Goal: Task Accomplishment & Management: Complete application form

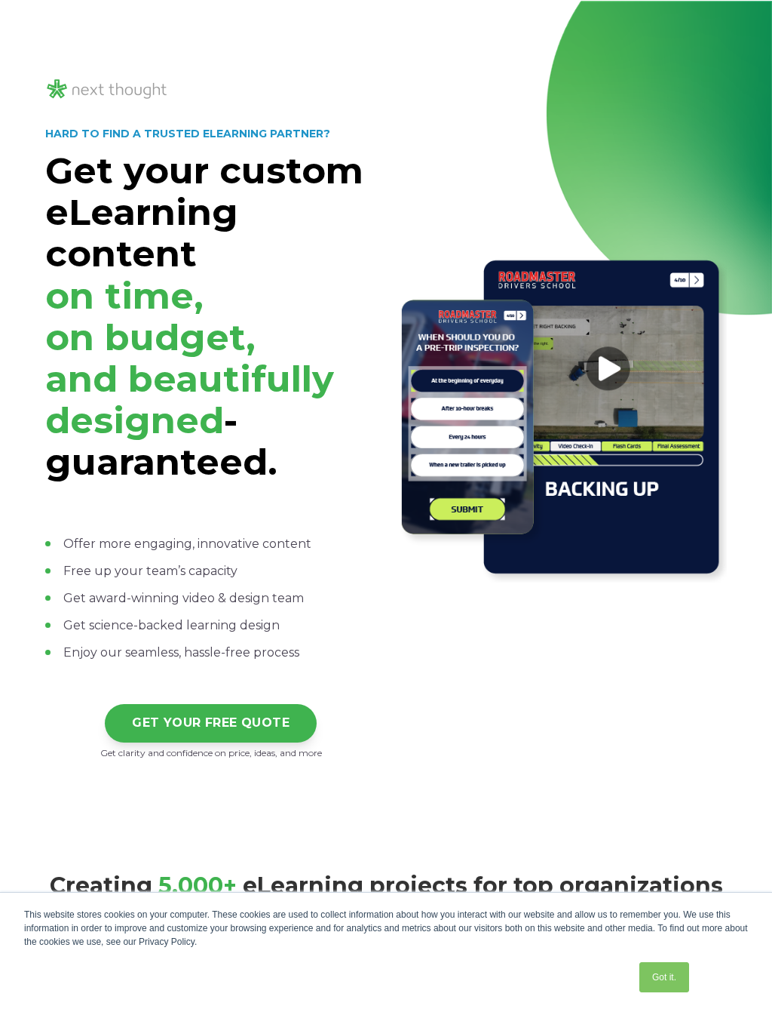
click at [669, 972] on link "Got it." at bounding box center [665, 977] width 50 height 30
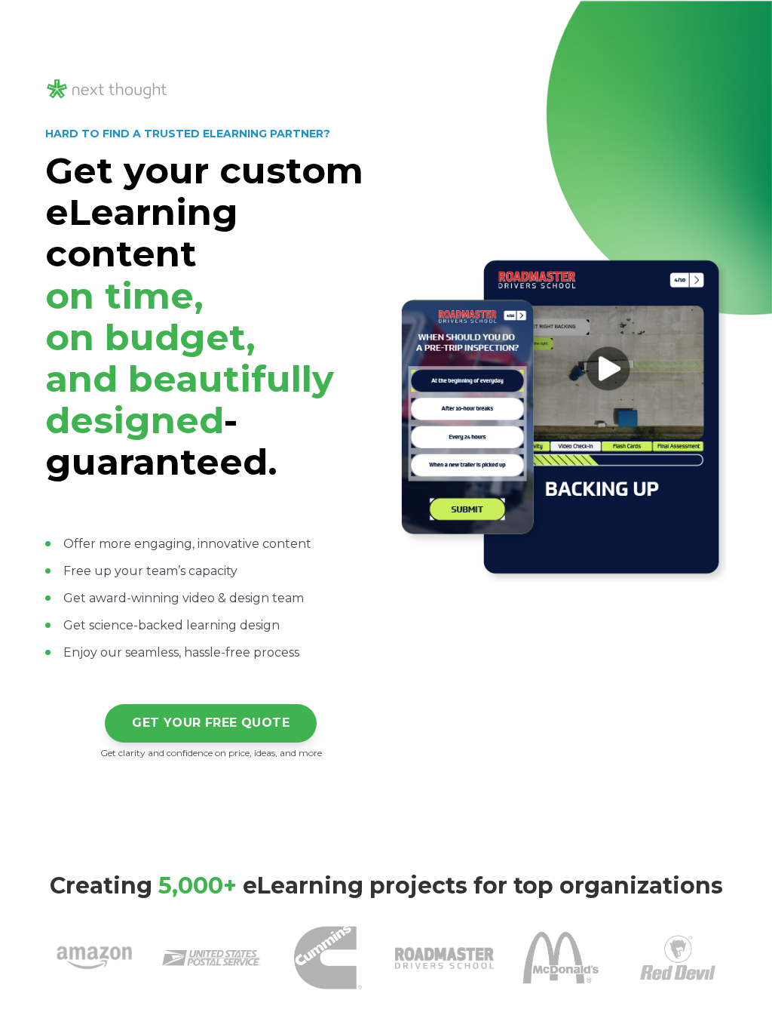
click at [748, 29] on div "HARD TO FIND A TRUSTED ELEARNING PARTNER? Get your custom eLearning content on …" at bounding box center [386, 418] width 772 height 835
click at [196, 150] on strong "Get your custom eLearning content on time, on budget, and beautifully designed …" at bounding box center [204, 316] width 318 height 335
click at [748, 21] on div "HARD TO FIND A TRUSTED ELEARNING PARTNER? Get your custom eLearning content on …" at bounding box center [386, 418] width 772 height 835
click at [207, 720] on link "GET YOUR FREE QUOTE" at bounding box center [211, 723] width 212 height 38
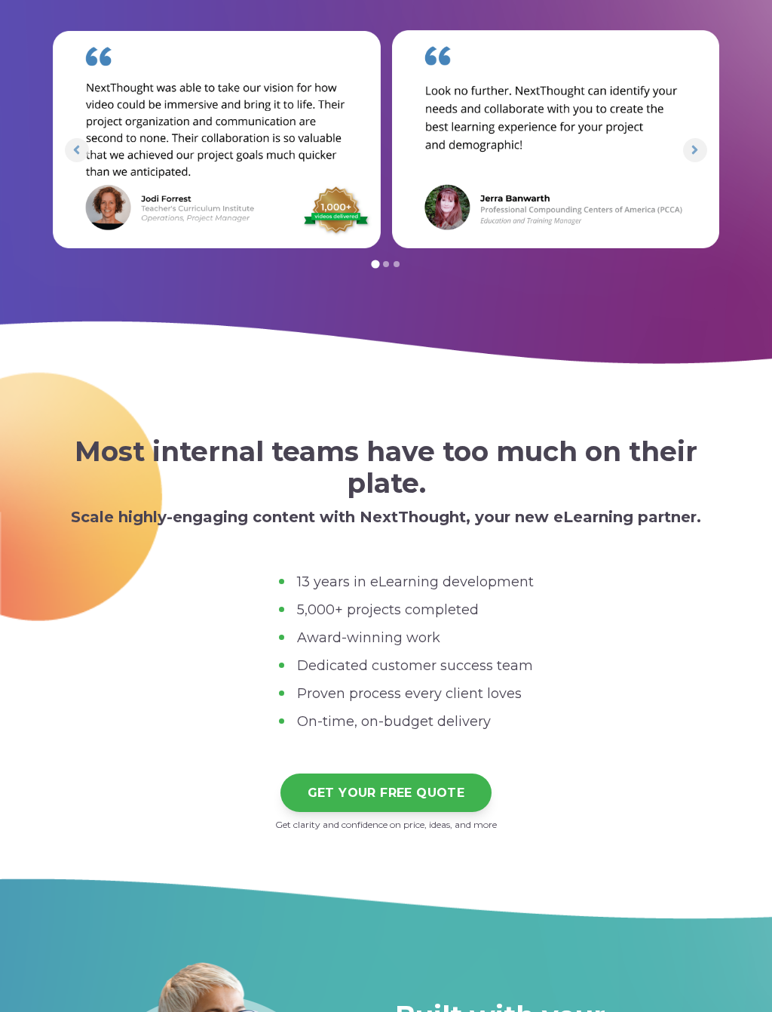
scroll to position [4806, 0]
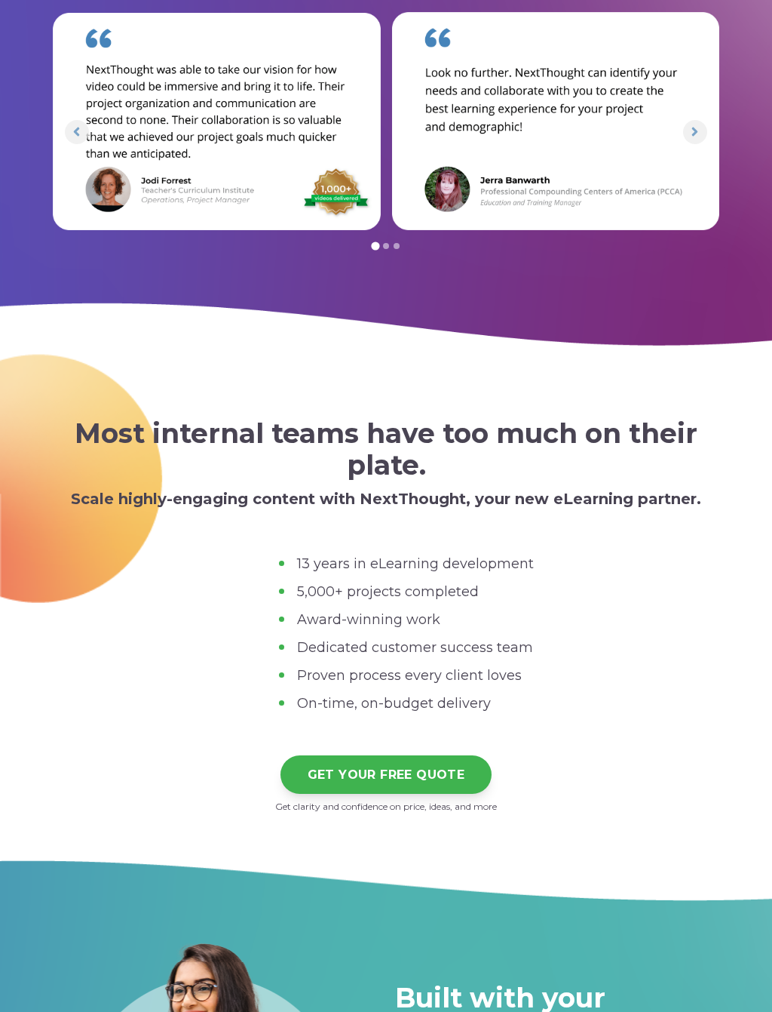
click at [376, 778] on link "GET YOUR FREE QUOTE" at bounding box center [387, 774] width 212 height 38
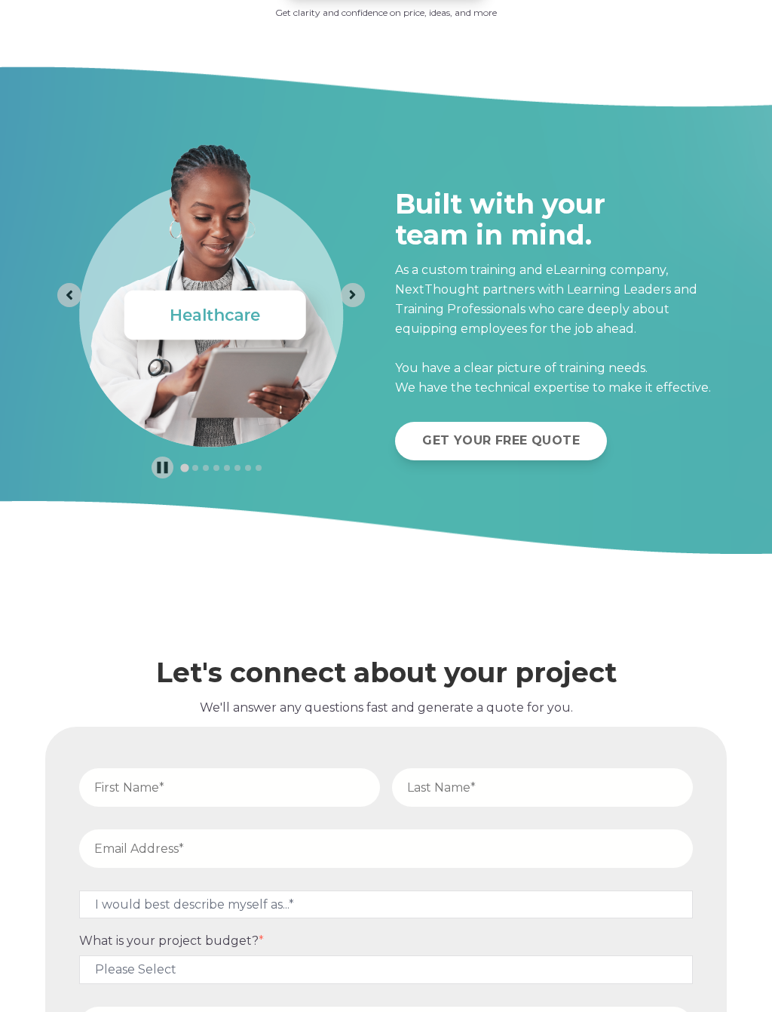
scroll to position [5881, 0]
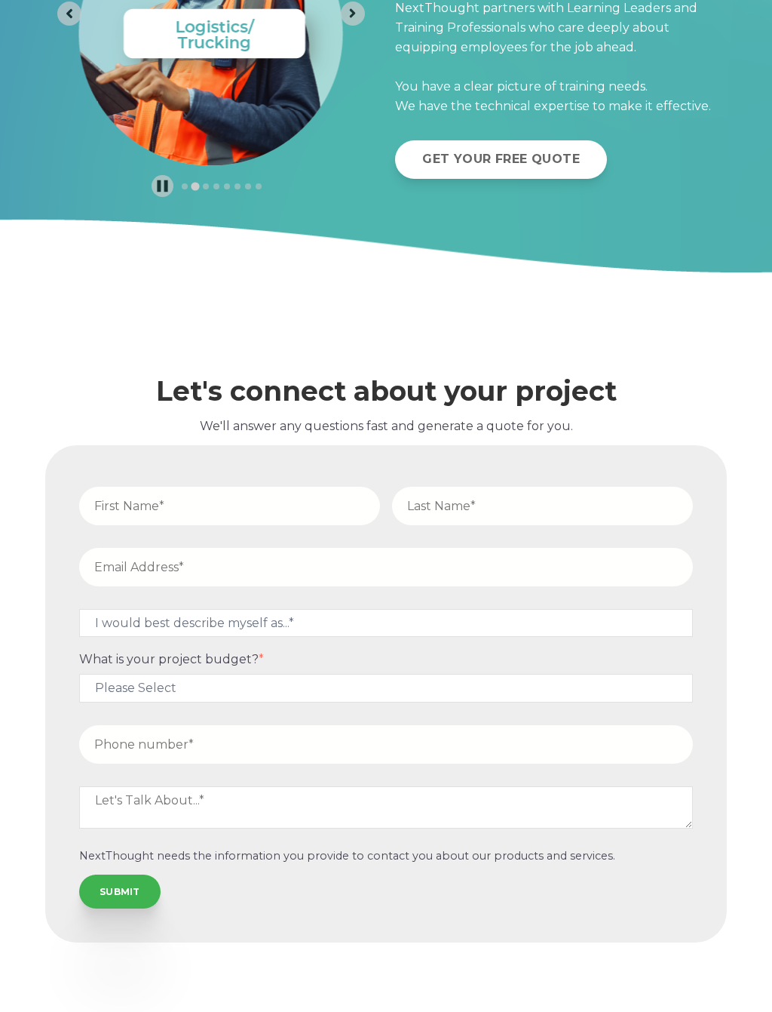
click at [68, 7] on icon "Previous slide" at bounding box center [69, 13] width 14 height 14
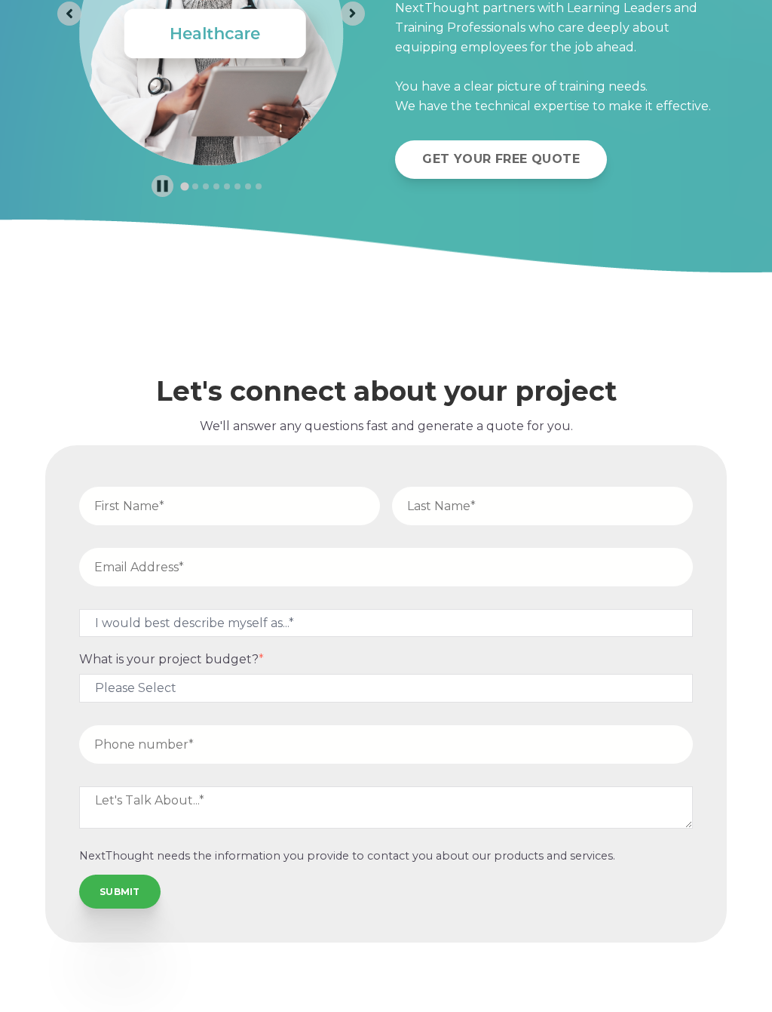
click at [36, 15] on div at bounding box center [386, 27] width 772 height 491
click at [71, 11] on span "Go to last slide" at bounding box center [69, 13] width 14 height 21
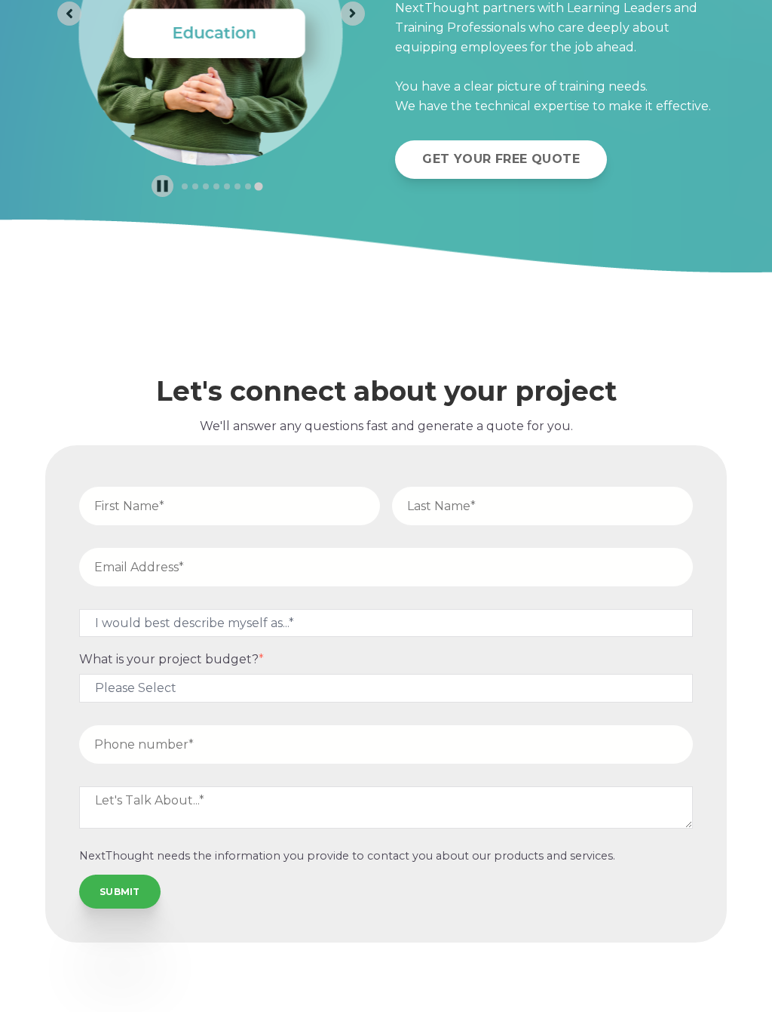
click at [115, 883] on input "SUBMIT" at bounding box center [119, 890] width 81 height 33
